Goal: Information Seeking & Learning: Check status

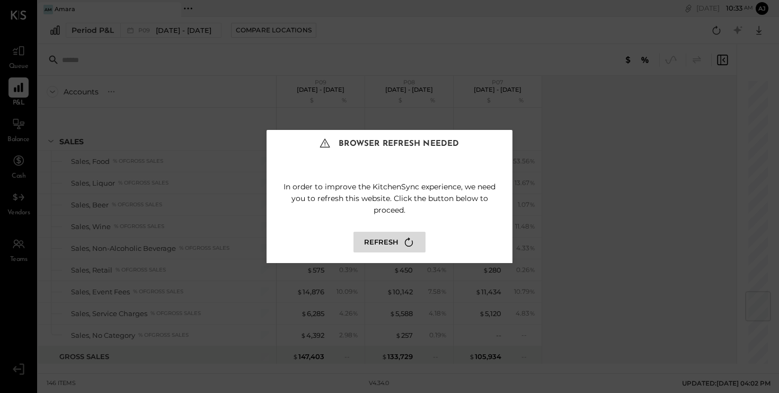
scroll to position [1781, 0]
click at [391, 236] on button "Refresh" at bounding box center [390, 242] width 72 height 21
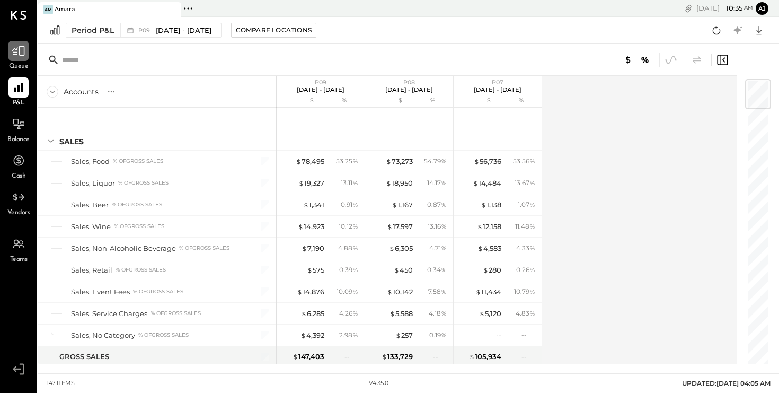
click at [16, 54] on icon at bounding box center [18, 51] width 13 height 10
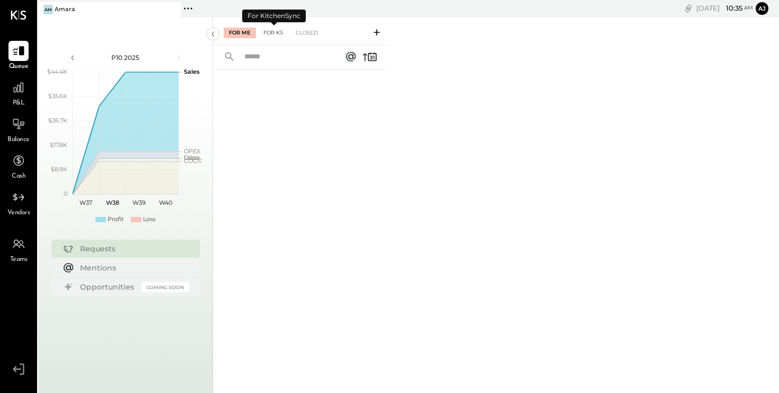
click at [272, 31] on div "For KS" at bounding box center [273, 33] width 30 height 11
click at [305, 35] on div "Closed" at bounding box center [306, 33] width 33 height 11
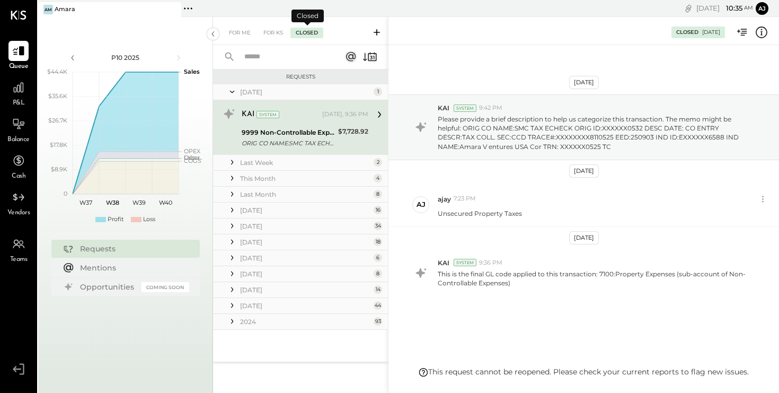
scroll to position [9, 0]
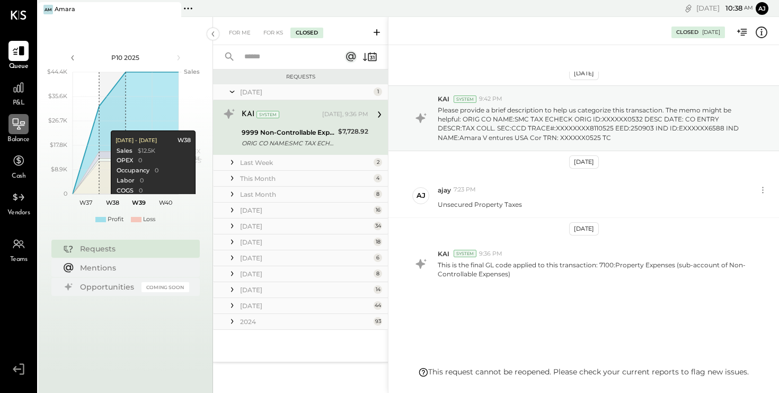
click at [14, 129] on icon at bounding box center [19, 124] width 14 height 14
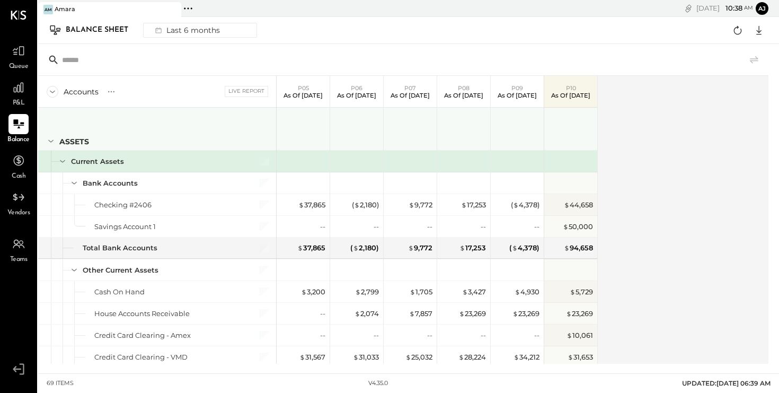
click at [240, 143] on div "ASSETS" at bounding box center [165, 141] width 213 height 11
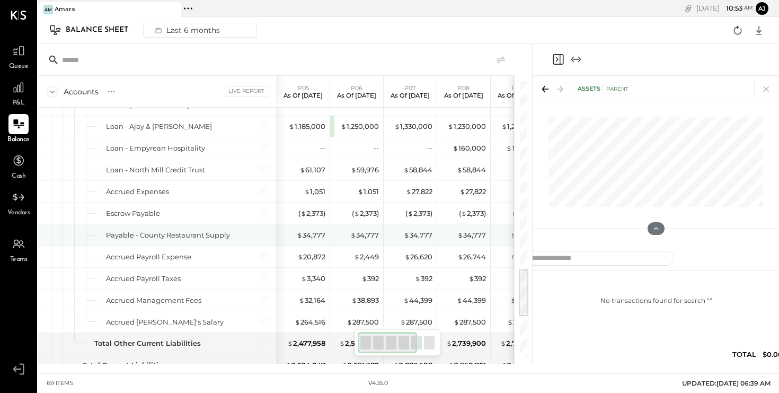
scroll to position [0, 1]
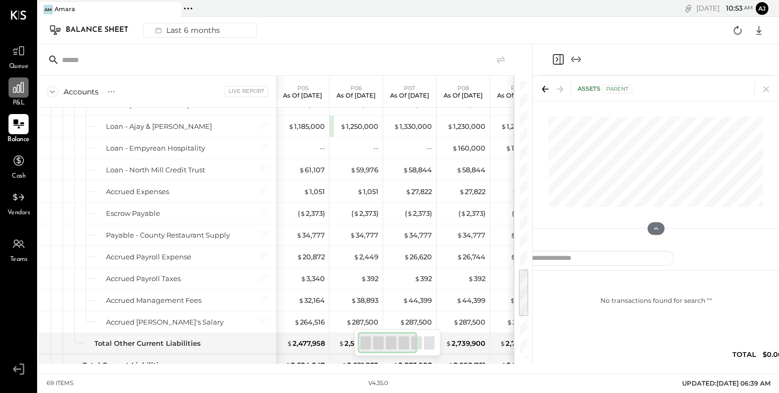
click at [20, 93] on icon at bounding box center [19, 88] width 14 height 14
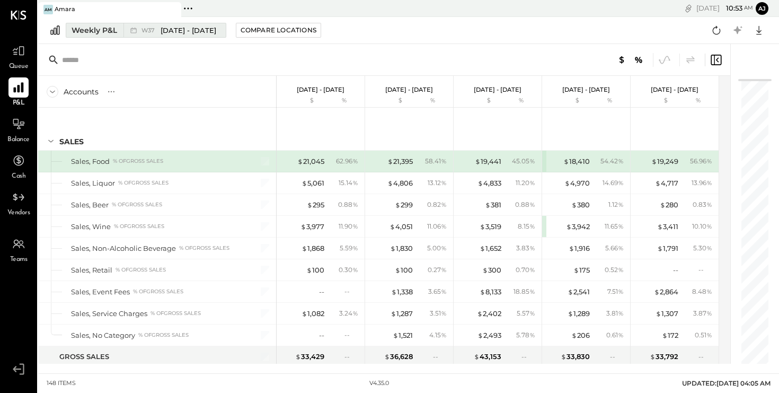
click at [182, 32] on span "[DATE] - [DATE]" at bounding box center [189, 30] width 56 height 10
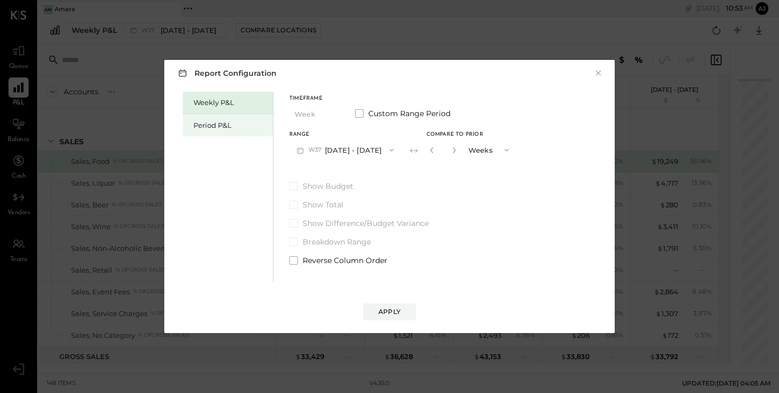
click at [209, 125] on div "Period P&L" at bounding box center [230, 125] width 74 height 10
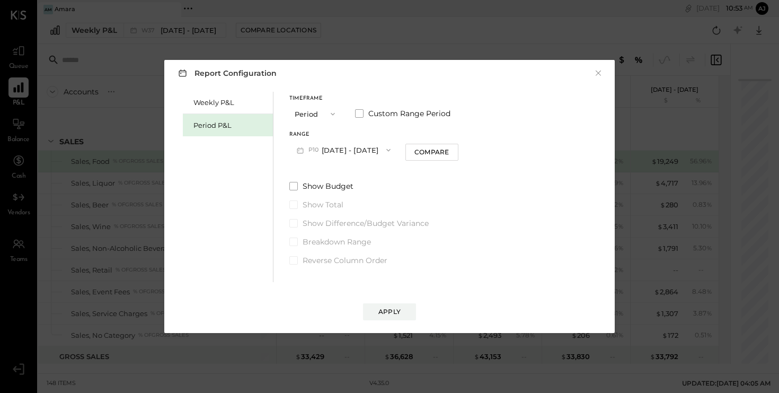
click at [342, 147] on button "P10 [DATE] - [DATE]" at bounding box center [343, 150] width 109 height 20
click at [360, 113] on span at bounding box center [359, 113] width 8 height 8
click at [334, 154] on button "[DATE]" at bounding box center [320, 150] width 63 height 20
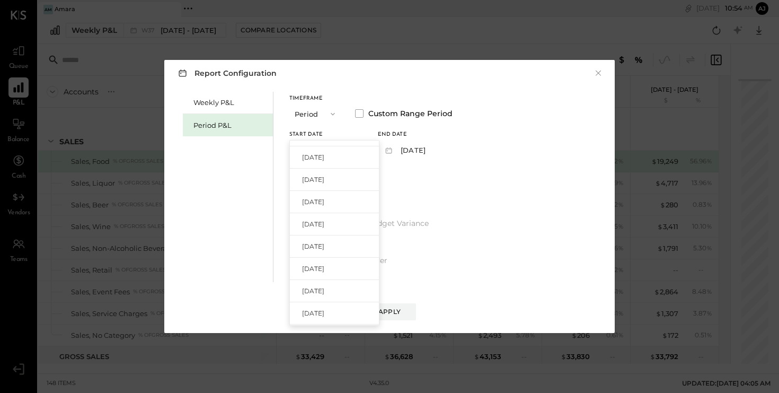
scroll to position [109, 0]
click at [324, 240] on span "[DATE]" at bounding box center [313, 242] width 22 height 9
click at [433, 151] on button "[DATE]" at bounding box center [409, 150] width 63 height 20
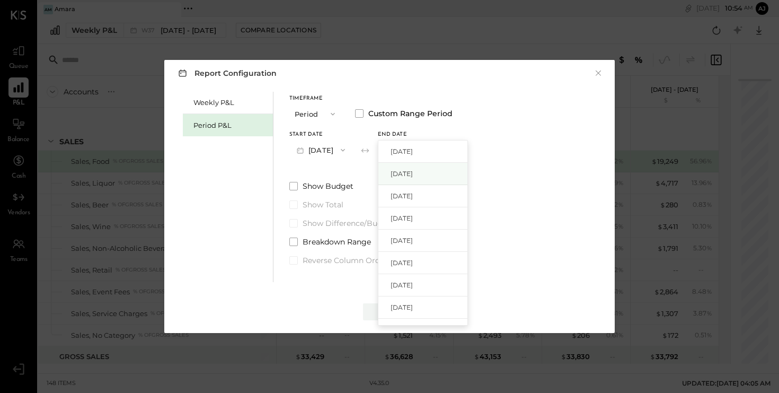
click at [413, 173] on span "[DATE]" at bounding box center [402, 173] width 22 height 9
click at [384, 315] on div "Apply" at bounding box center [389, 311] width 22 height 9
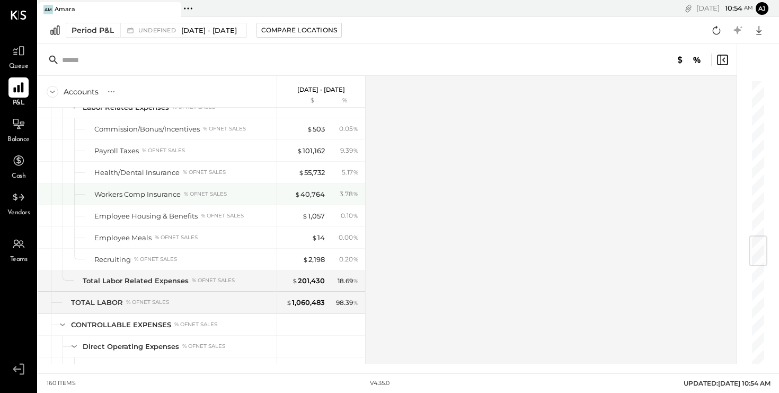
scroll to position [1312, 0]
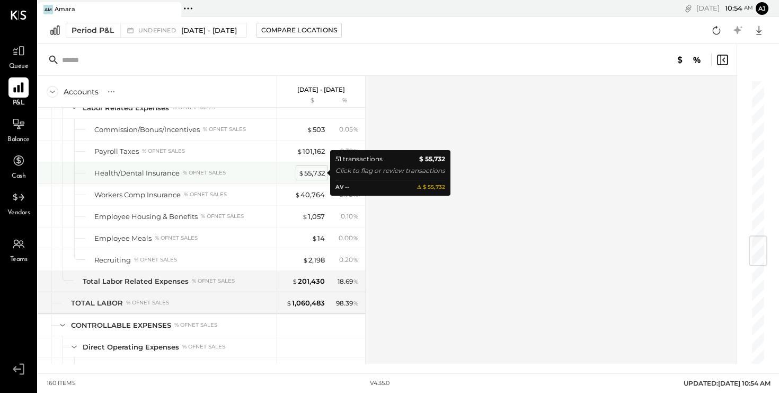
click at [314, 172] on div "$ 55,732" at bounding box center [311, 173] width 27 height 10
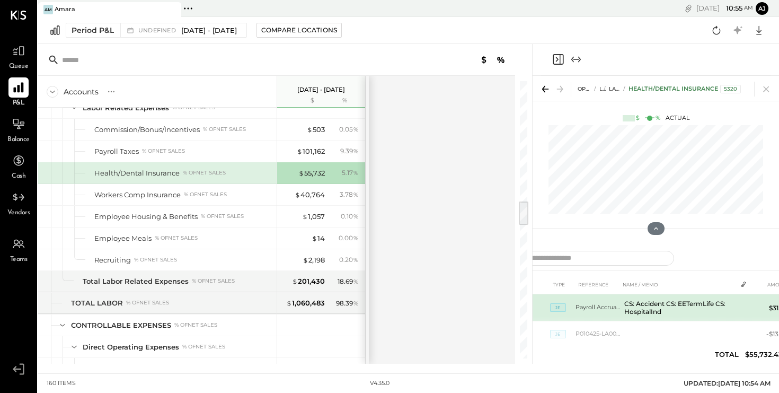
click at [651, 308] on td "CS: Accident CS: EETermLife CS: HospitalInd" at bounding box center [678, 307] width 117 height 27
click at [774, 306] on td "$31.64" at bounding box center [772, 307] width 41 height 27
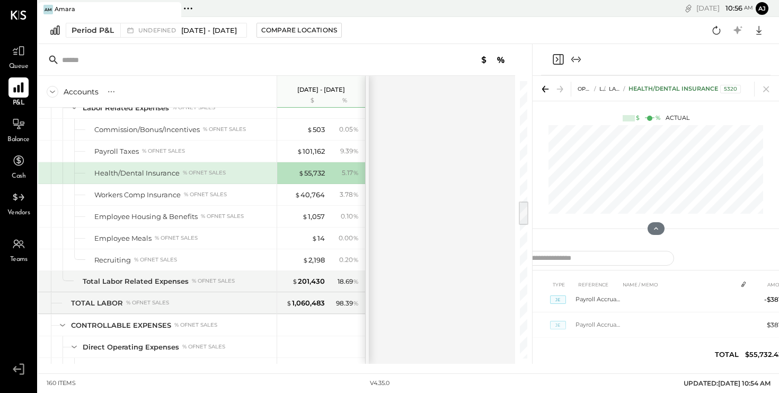
scroll to position [320, 0]
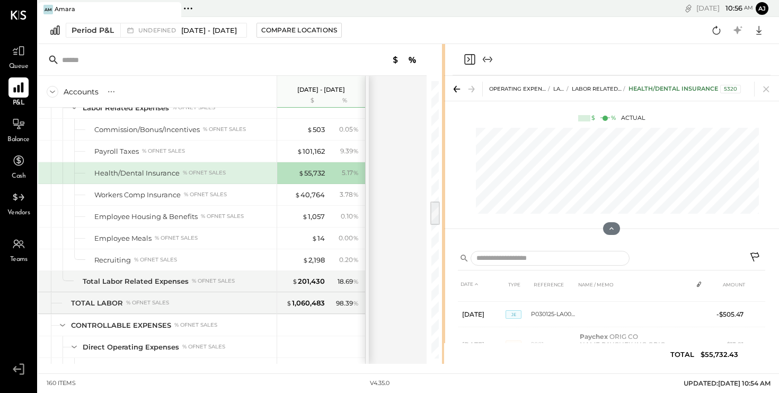
scroll to position [320, 0]
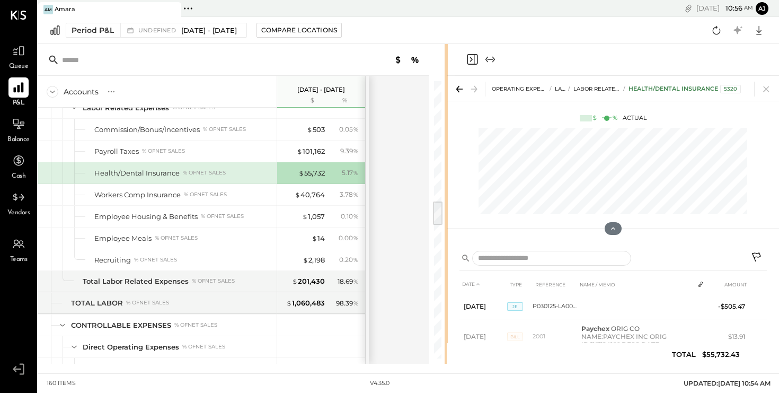
drag, startPoint x: 532, startPoint y: 252, endPoint x: 448, endPoint y: 248, distance: 83.8
click at [448, 248] on div "Accounts S % GL [DATE] - [DATE] $ % SALES Sales, Food % of GROSS SALES Sales, L…" at bounding box center [408, 204] width 741 height 320
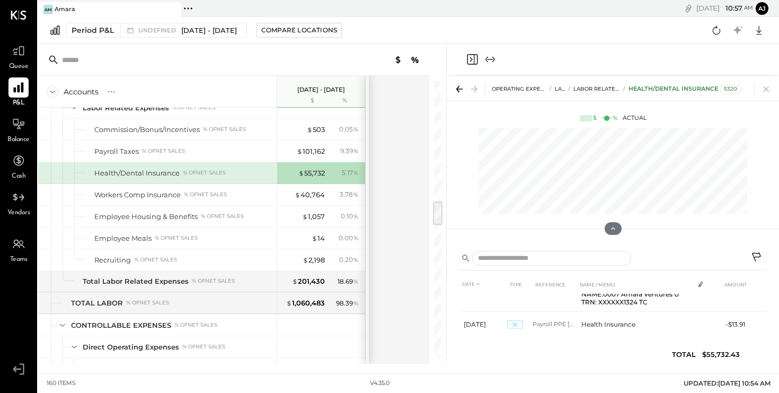
scroll to position [1642, 0]
click at [20, 54] on icon at bounding box center [19, 51] width 14 height 14
